Goal: Information Seeking & Learning: Learn about a topic

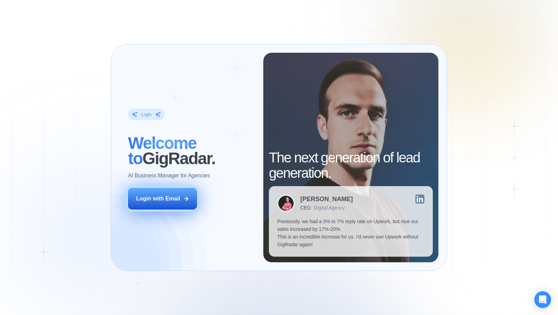
click at [163, 200] on div "Login with Email" at bounding box center [158, 199] width 44 height 8
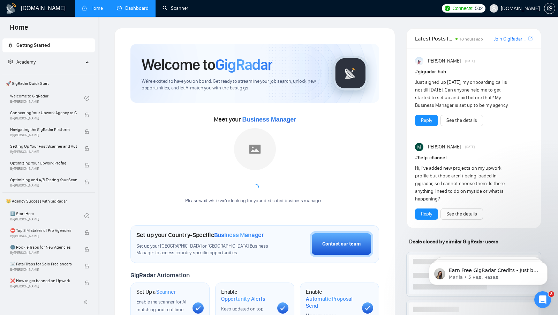
click at [140, 8] on link "Dashboard" at bounding box center [133, 8] width 32 height 6
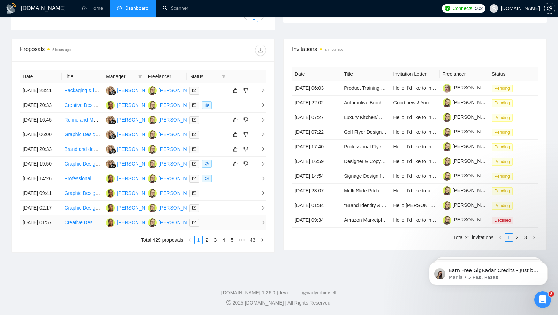
scroll to position [284, 0]
click at [208, 244] on link "2" at bounding box center [207, 240] width 8 height 8
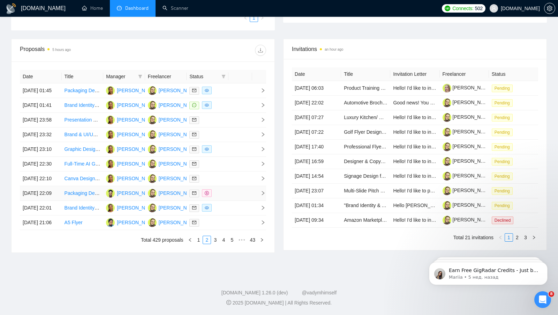
click at [238, 200] on td at bounding box center [241, 193] width 24 height 15
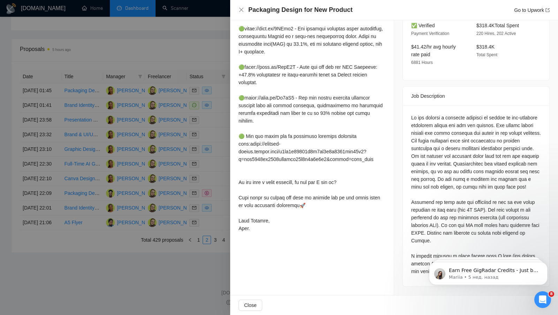
scroll to position [225, 0]
click at [241, 12] on icon "close" at bounding box center [242, 10] width 6 height 6
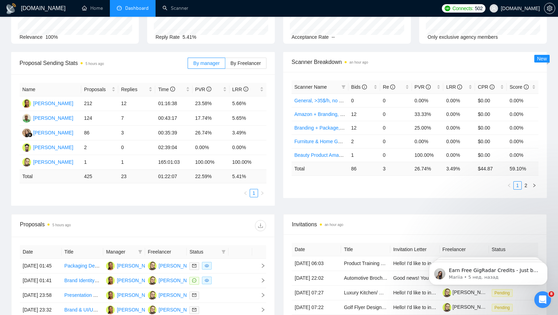
scroll to position [117, 0]
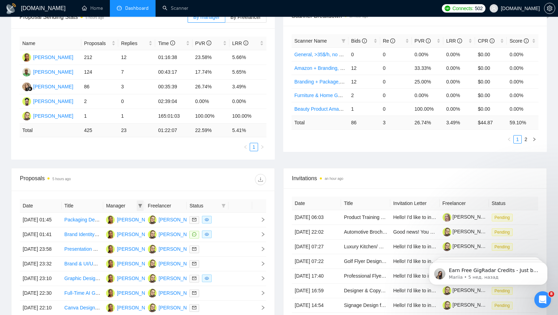
click at [141, 205] on icon "filter" at bounding box center [140, 205] width 4 height 4
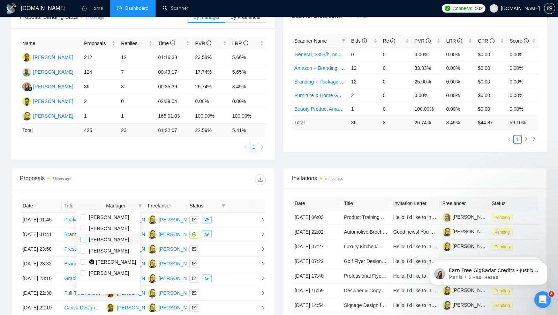
click at [83, 240] on input "checkbox" at bounding box center [84, 240] width 6 height 6
checkbox input "true"
click at [184, 191] on div "Date Title Manager Freelancer Status [DATE] 01:45 Packaging Design for Tea Comp…" at bounding box center [143, 286] width 263 height 191
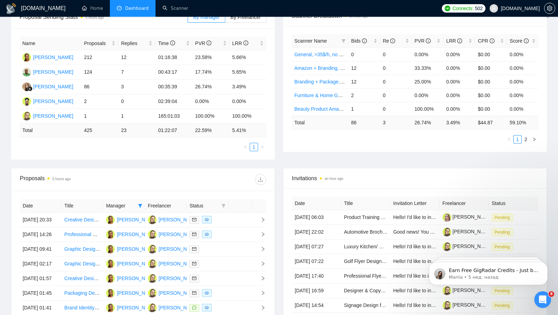
click at [227, 203] on span at bounding box center [223, 205] width 7 height 10
click at [195, 215] on span "Chat" at bounding box center [201, 217] width 13 height 6
checkbox input "true"
click at [2, 210] on div "[DOMAIN_NAME] Home Dashboard Scanner Connects: 502 [DOMAIN_NAME] Team Dashboard…" at bounding box center [279, 163] width 558 height 561
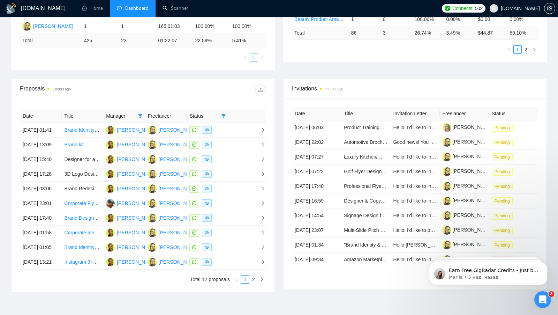
scroll to position [209, 0]
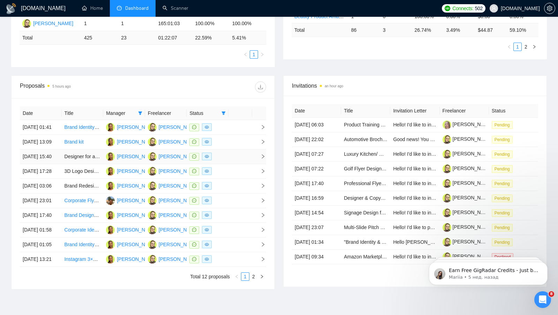
click at [249, 164] on td at bounding box center [241, 156] width 24 height 15
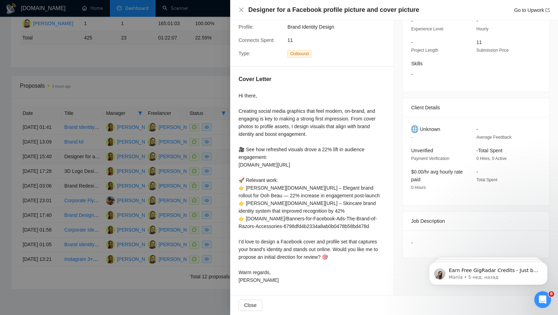
scroll to position [82, 0]
click at [242, 9] on icon "close" at bounding box center [241, 10] width 4 height 4
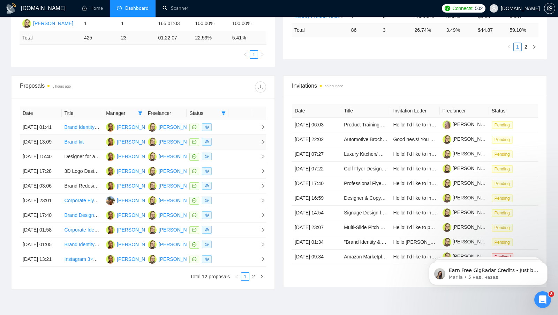
click at [245, 149] on td at bounding box center [241, 142] width 24 height 15
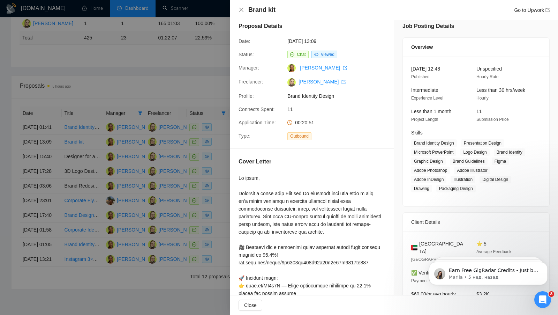
scroll to position [0, 0]
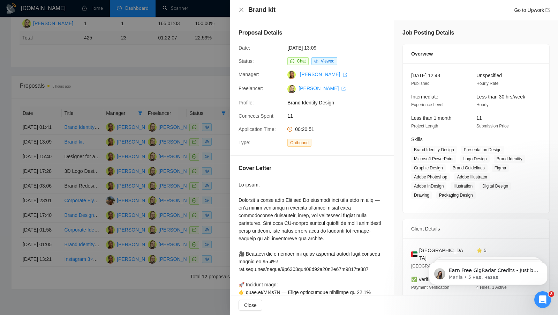
click at [150, 74] on div at bounding box center [279, 157] width 558 height 315
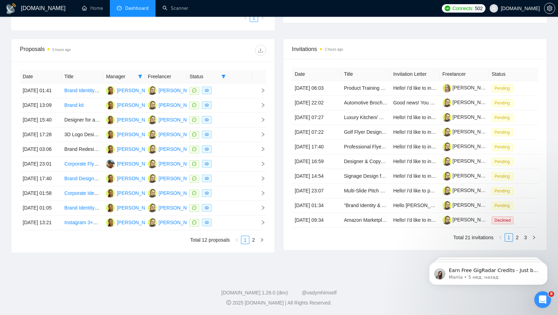
scroll to position [308, 0]
click at [252, 239] on link "2" at bounding box center [254, 240] width 8 height 8
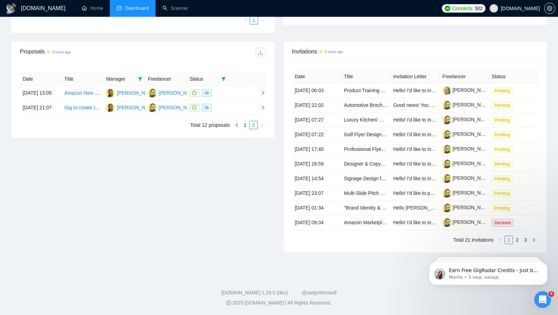
scroll to position [297, 0]
click at [245, 121] on link "1" at bounding box center [246, 125] width 8 height 8
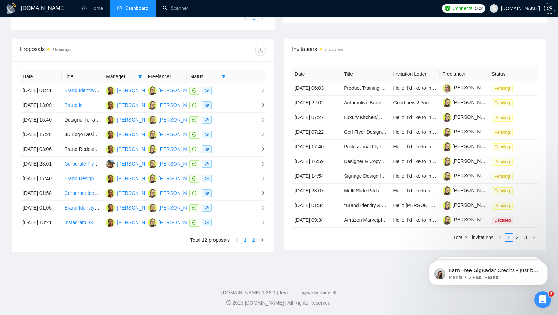
click at [255, 244] on link "2" at bounding box center [254, 240] width 8 height 8
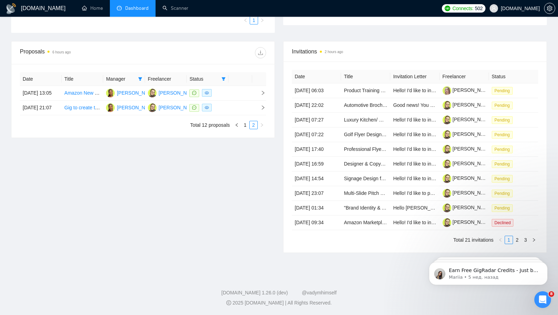
scroll to position [268, 0]
click at [245, 121] on link "1" at bounding box center [246, 125] width 8 height 8
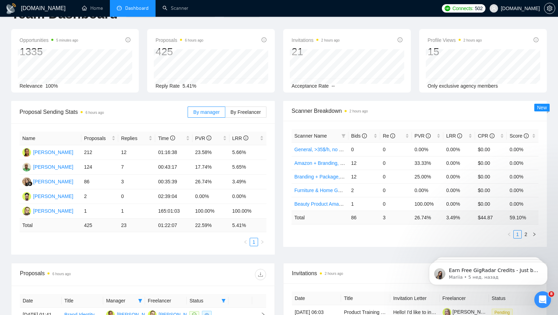
scroll to position [0, 0]
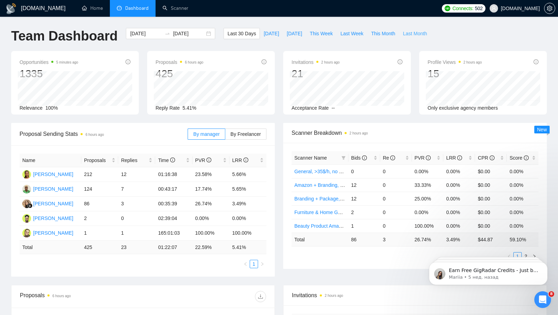
click at [420, 35] on span "Last Month" at bounding box center [415, 34] width 24 height 8
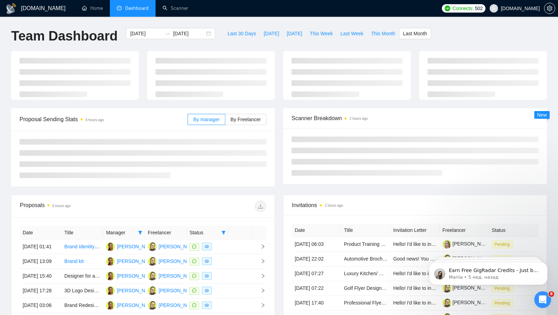
type input "[DATE]"
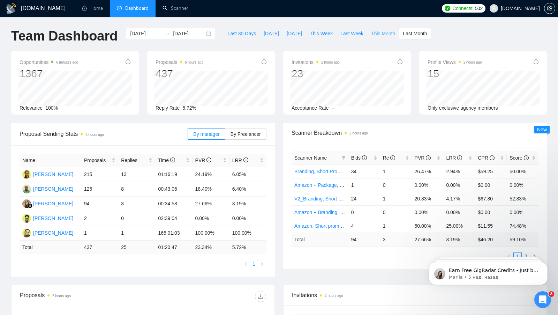
click at [379, 36] on span "This Month" at bounding box center [383, 34] width 24 height 8
type input "[DATE]"
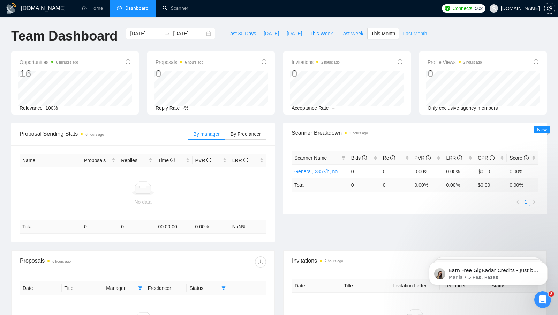
click at [420, 34] on span "Last Month" at bounding box center [415, 34] width 24 height 8
type input "[DATE]"
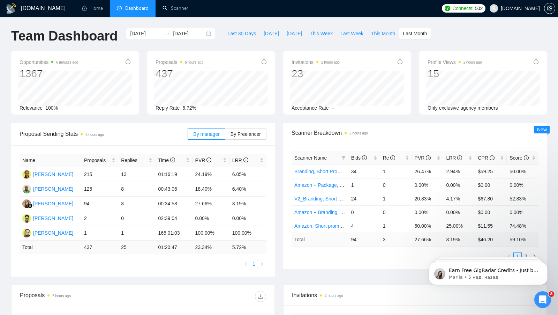
click at [201, 31] on div "[DATE] [DATE]" at bounding box center [170, 33] width 89 height 11
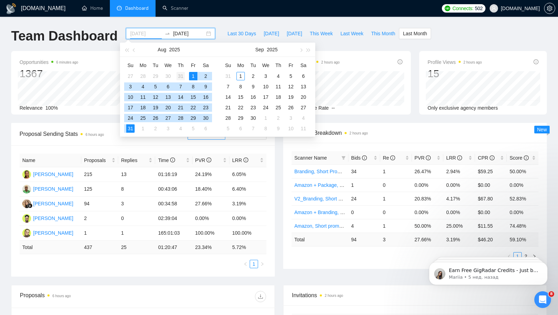
click at [181, 75] on div "31" at bounding box center [181, 76] width 8 height 8
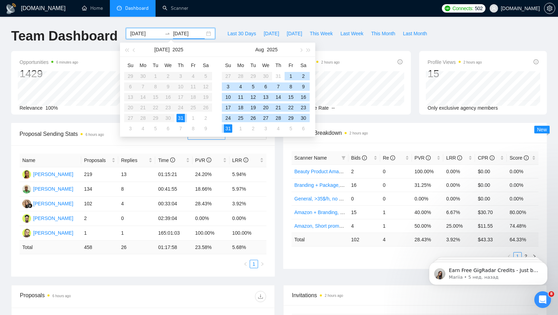
click at [226, 21] on div "[DOMAIN_NAME] Home Dashboard Scanner Connects: 502 [DOMAIN_NAME] Team Dashboard…" at bounding box center [279, 280] width 558 height 561
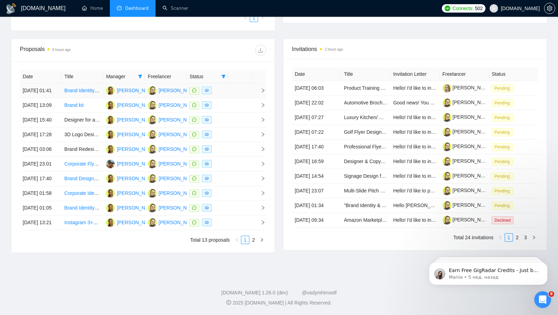
scroll to position [308, 0]
click at [257, 238] on link "2" at bounding box center [254, 240] width 8 height 8
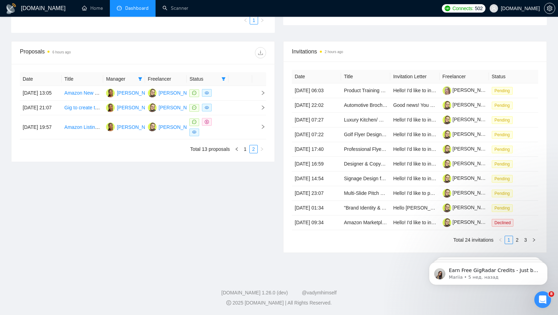
scroll to position [290, 0]
click at [247, 145] on link "1" at bounding box center [246, 149] width 8 height 8
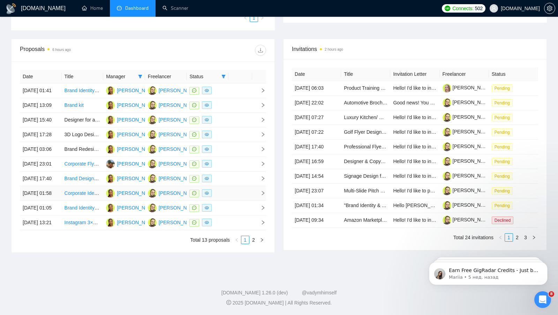
scroll to position [0, 0]
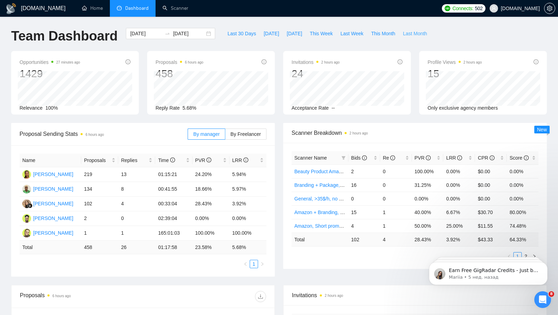
click at [418, 34] on span "Last Month" at bounding box center [415, 34] width 24 height 8
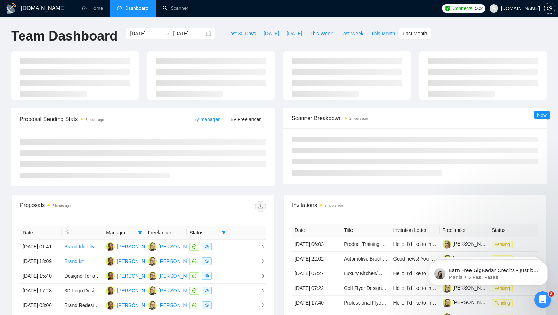
type input "[DATE]"
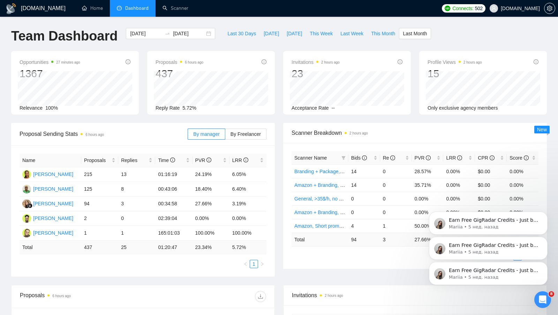
click at [550, 264] on div "Earn Free GigRadar Credits - Just by Sharing Your Story! 💬 Want more credits fo…" at bounding box center [488, 241] width 128 height 87
click at [545, 264] on icon "Dismiss notification" at bounding box center [545, 263] width 3 height 3
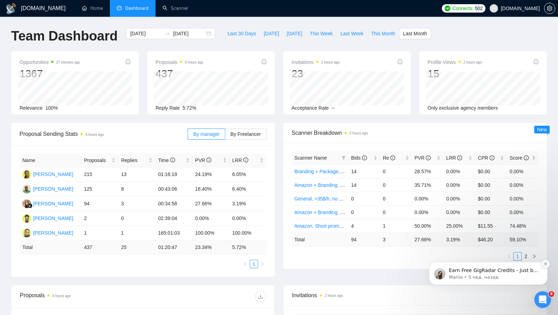
click at [545, 263] on icon "Dismiss notification" at bounding box center [546, 264] width 4 height 4
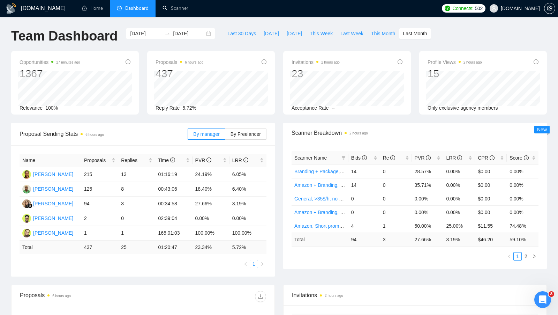
click at [0, 217] on div "[DOMAIN_NAME] Home Dashboard Scanner Connects: 502 [DOMAIN_NAME] Team Dashboard…" at bounding box center [279, 280] width 558 height 561
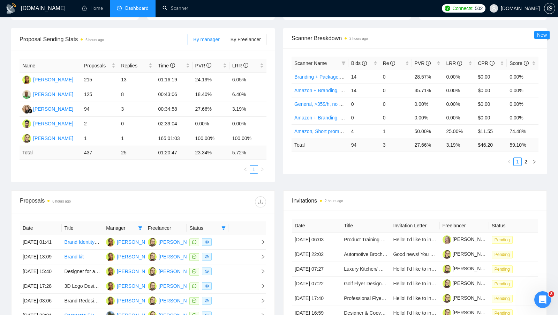
scroll to position [167, 0]
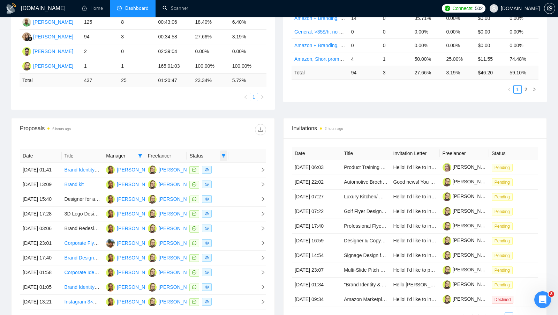
click at [224, 154] on icon "filter" at bounding box center [224, 155] width 4 height 3
click at [190, 166] on input "checkbox" at bounding box center [192, 167] width 6 height 6
click at [186, 119] on div "Proposals 6 hours ago" at bounding box center [143, 129] width 246 height 22
click at [94, 154] on th "Title" at bounding box center [83, 156] width 42 height 14
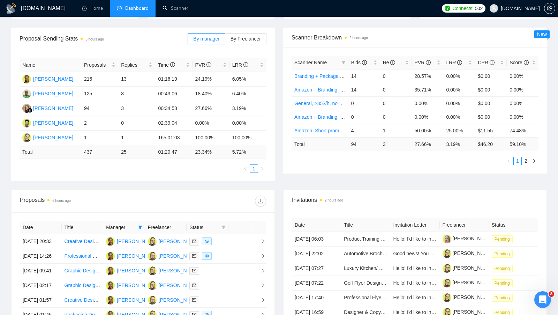
scroll to position [86, 0]
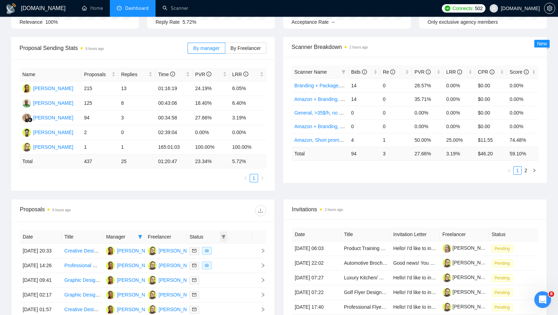
click at [226, 234] on span at bounding box center [223, 236] width 7 height 10
click at [167, 205] on div at bounding box center [204, 210] width 123 height 11
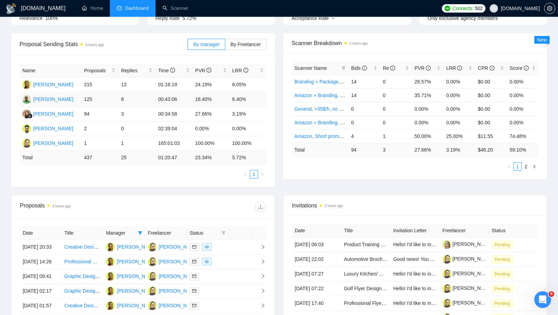
scroll to position [93, 0]
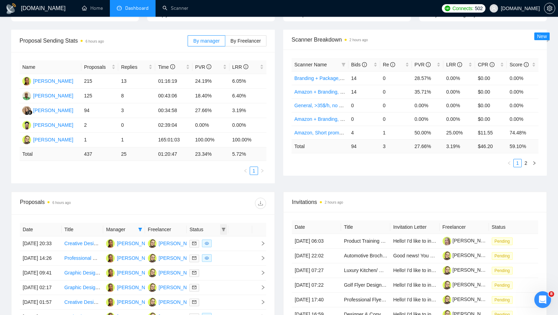
click at [225, 228] on icon "filter" at bounding box center [224, 229] width 4 height 3
click at [196, 241] on span "Chat" at bounding box center [201, 241] width 13 height 6
checkbox input "true"
click at [209, 204] on div at bounding box center [204, 203] width 123 height 11
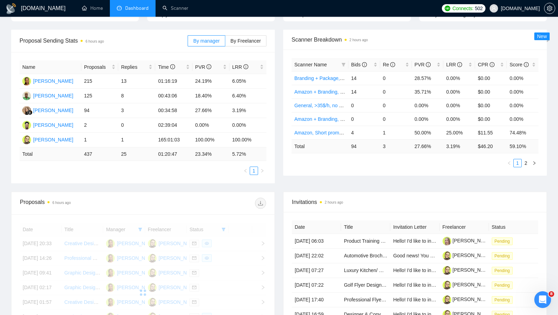
click at [144, 226] on div at bounding box center [143, 293] width 246 height 140
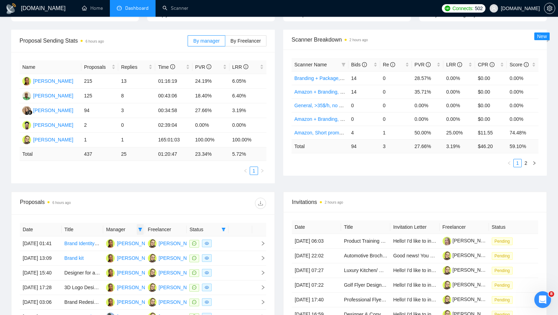
click at [139, 228] on icon "filter" at bounding box center [140, 229] width 4 height 3
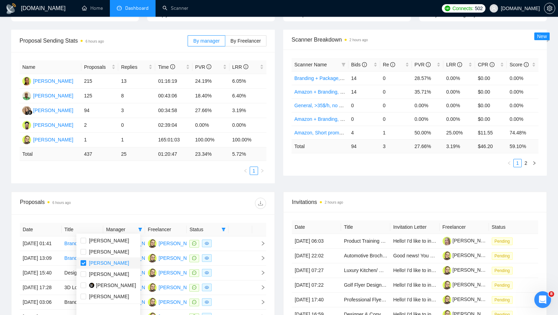
click at [84, 262] on input "checkbox" at bounding box center [84, 263] width 6 height 6
checkbox input "false"
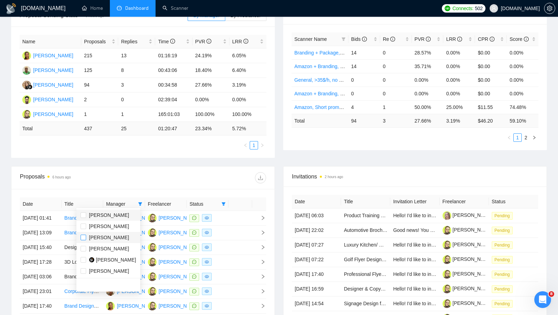
scroll to position [120, 0]
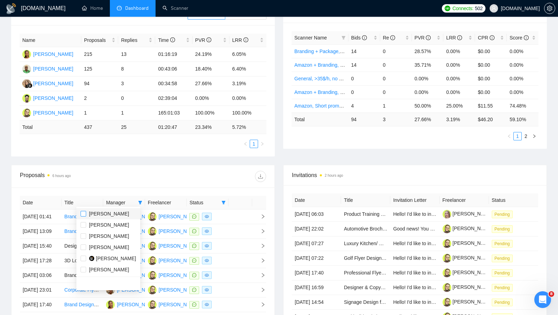
click at [83, 213] on input "checkbox" at bounding box center [84, 214] width 6 height 6
checkbox input "true"
click at [135, 162] on div "Proposal Sending Stats 6 hours ago By manager By Freelancer Name Proposals Repl…" at bounding box center [279, 84] width 544 height 162
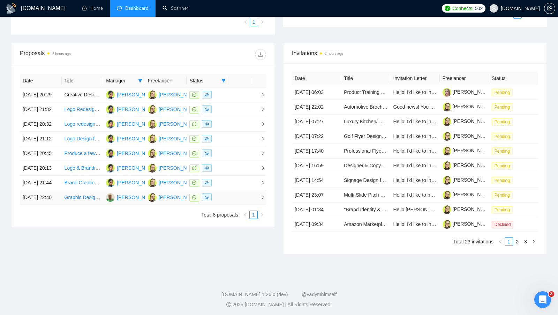
scroll to position [240, 0]
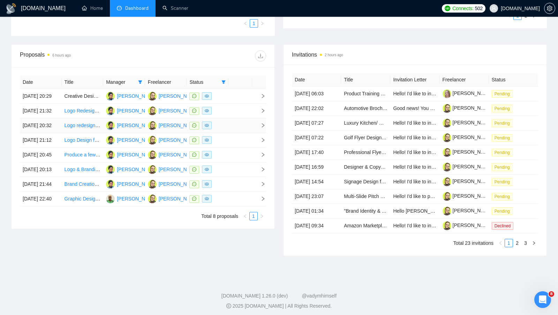
click at [237, 133] on td at bounding box center [241, 125] width 24 height 15
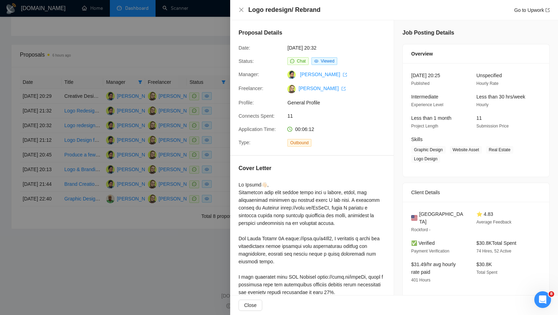
click at [186, 106] on div at bounding box center [279, 157] width 558 height 315
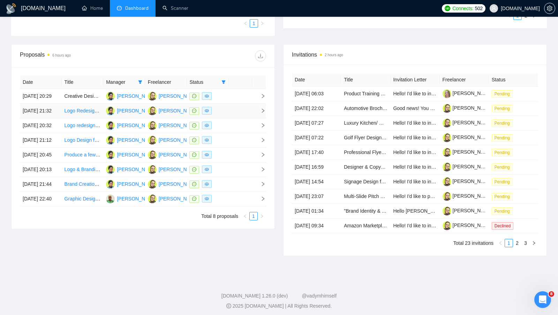
click at [233, 114] on td at bounding box center [241, 111] width 24 height 15
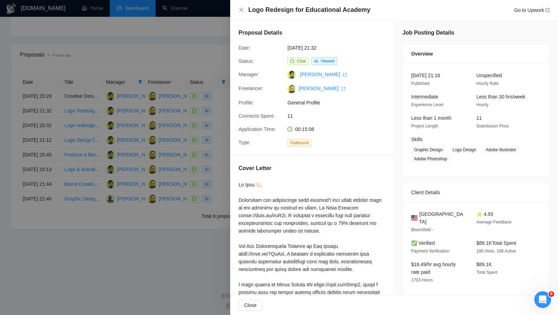
click at [176, 109] on div at bounding box center [279, 157] width 558 height 315
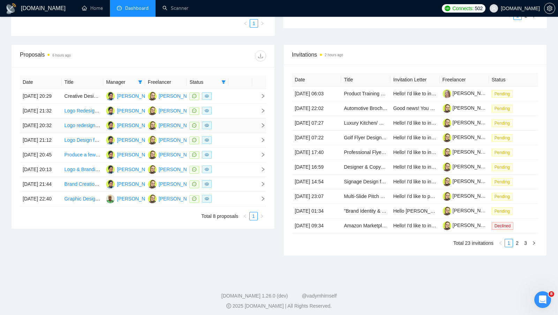
click at [228, 133] on td at bounding box center [208, 125] width 42 height 15
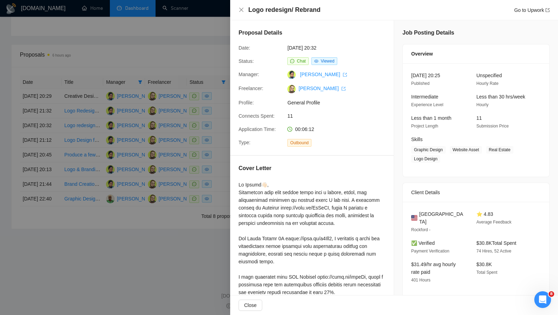
click at [213, 36] on div at bounding box center [279, 157] width 558 height 315
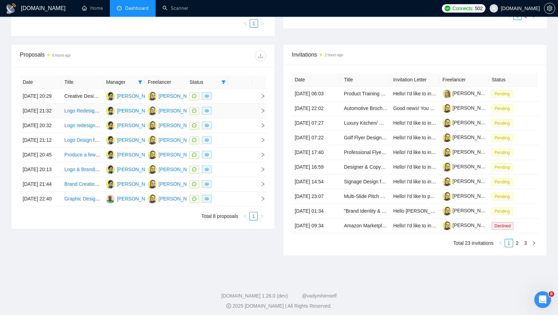
click at [236, 118] on td at bounding box center [241, 111] width 24 height 15
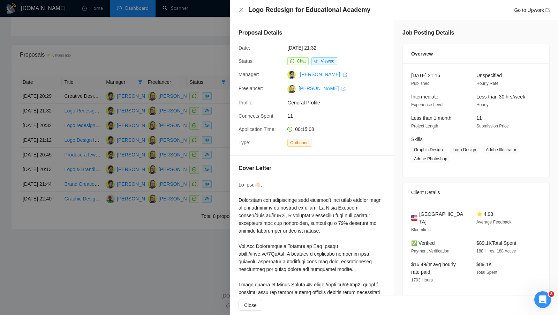
click at [316, 6] on h4 "Logo Redesign for Educational Academy" at bounding box center [309, 10] width 122 height 9
copy h4 "Logo Redesign for Educational Academy"
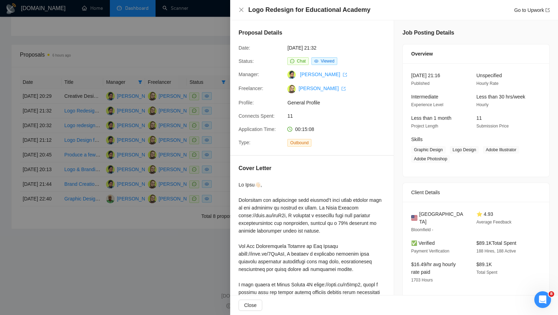
click at [183, 34] on div at bounding box center [279, 157] width 558 height 315
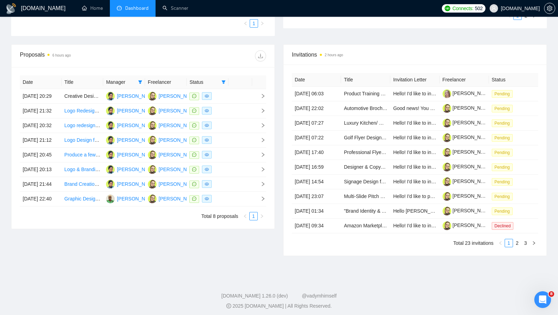
scroll to position [0, 0]
